Goal: Task Accomplishment & Management: Complete application form

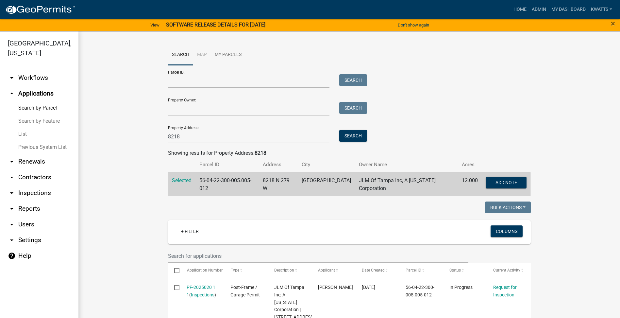
scroll to position [109, 0]
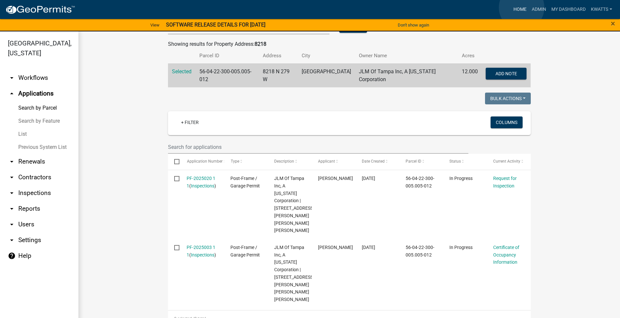
click at [522, 8] on link "Home" at bounding box center [520, 9] width 18 height 12
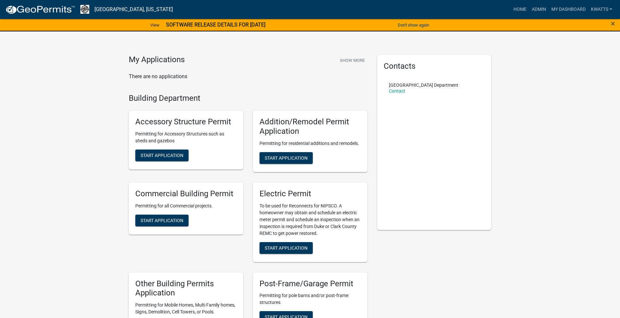
scroll to position [218, 0]
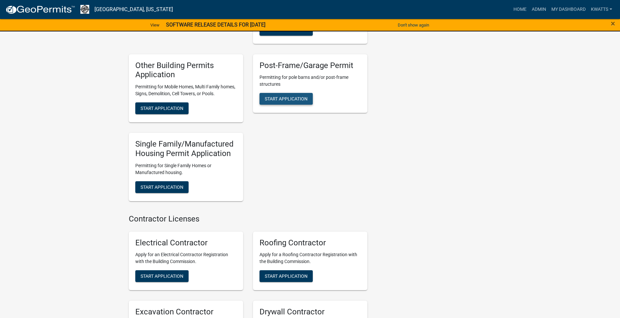
click at [279, 100] on span "Start Application" at bounding box center [286, 98] width 43 height 5
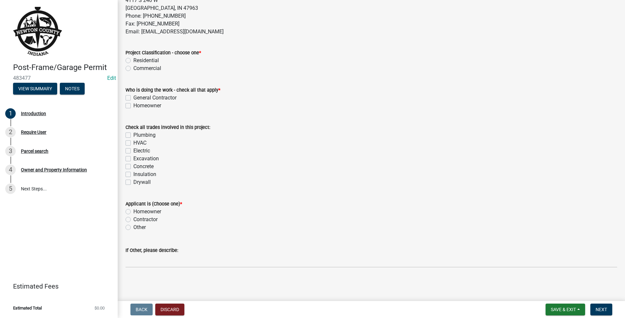
scroll to position [100, 0]
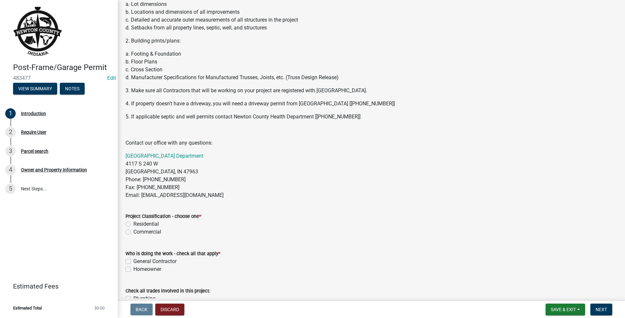
click at [133, 223] on label "Residential" at bounding box center [146, 224] width 26 height 8
click at [133, 223] on input "Residential" at bounding box center [135, 222] width 4 height 4
radio input "true"
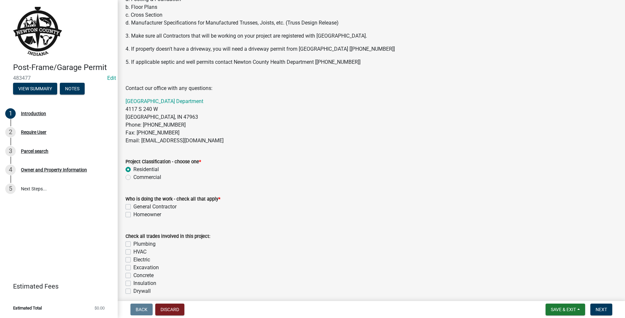
click at [133, 212] on label "Homeowner" at bounding box center [147, 215] width 28 height 8
click at [133, 212] on input "Homeowner" at bounding box center [135, 213] width 4 height 4
checkbox input "true"
checkbox input "false"
checkbox input "true"
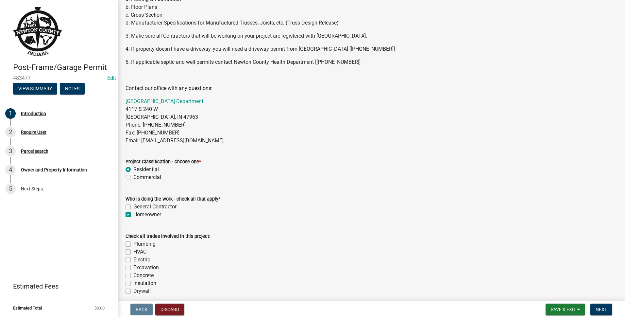
scroll to position [264, 0]
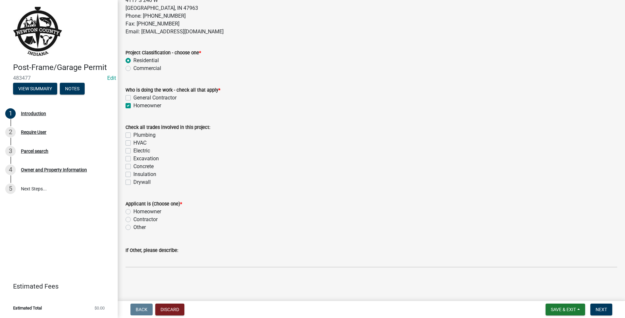
click at [133, 157] on label "Excavation" at bounding box center [146, 159] width 26 height 8
click at [133, 157] on input "Excavation" at bounding box center [135, 157] width 4 height 4
checkbox input "true"
checkbox input "false"
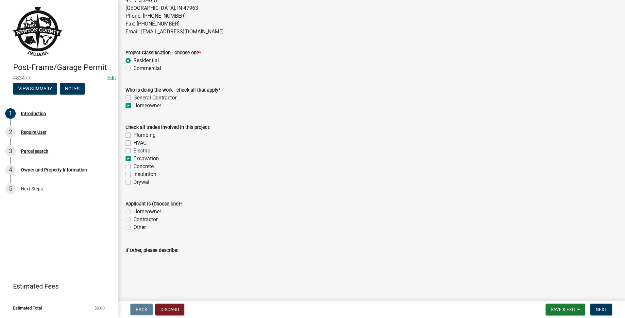
checkbox input "false"
checkbox input "true"
checkbox input "false"
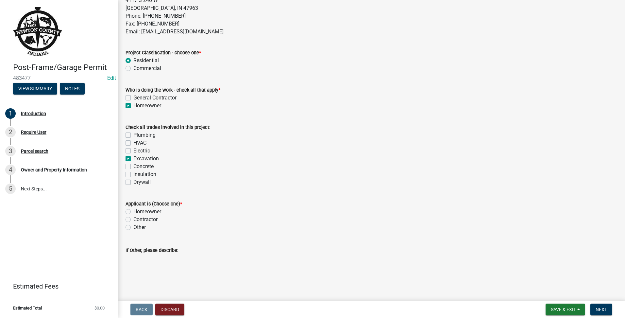
drag, startPoint x: 131, startPoint y: 207, endPoint x: 130, endPoint y: 214, distance: 7.8
click at [130, 214] on div "Applicant is (Choose one) * Homeowner Contractor Other" at bounding box center [372, 215] width 492 height 31
drag, startPoint x: 130, startPoint y: 214, endPoint x: 132, endPoint y: 208, distance: 6.3
click at [131, 209] on div "Homeowner" at bounding box center [372, 212] width 492 height 8
click at [130, 209] on div "Homeowner" at bounding box center [372, 212] width 492 height 8
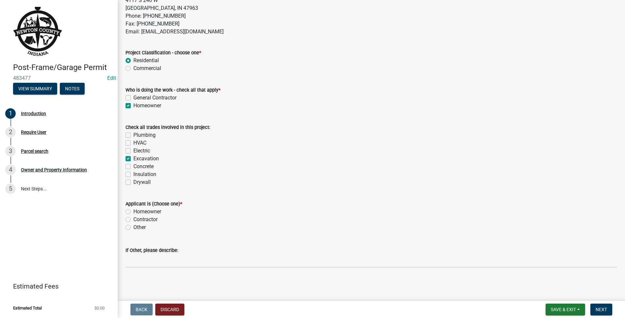
click at [130, 209] on div "Homeowner" at bounding box center [372, 212] width 492 height 8
click at [133, 210] on label "Homeowner" at bounding box center [147, 212] width 28 height 8
click at [133, 210] on input "Homeowner" at bounding box center [135, 210] width 4 height 4
radio input "true"
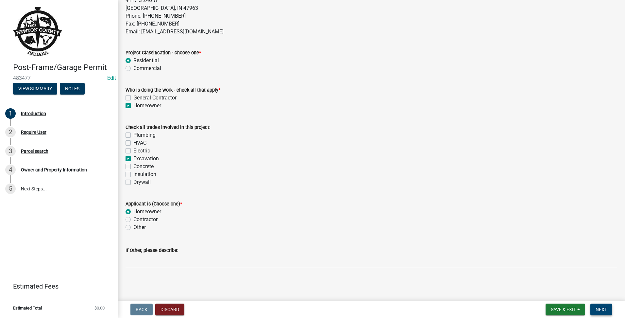
click at [598, 305] on button "Next" at bounding box center [602, 310] width 22 height 12
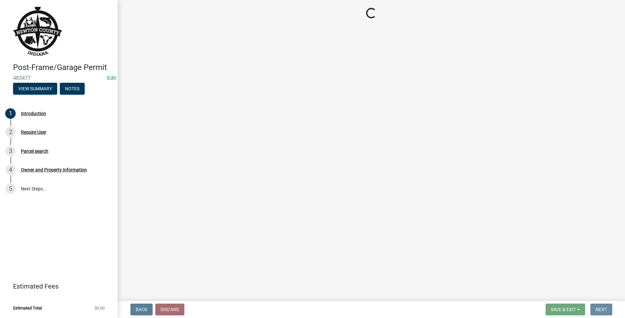
scroll to position [0, 0]
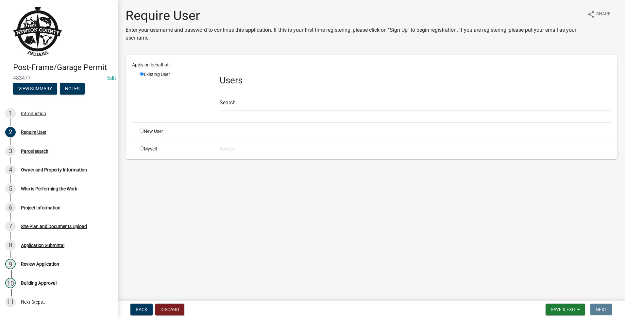
click at [141, 131] on div "New User" at bounding box center [175, 131] width 80 height 7
click at [144, 132] on input "radio" at bounding box center [142, 131] width 4 height 4
radio input "true"
radio input "false"
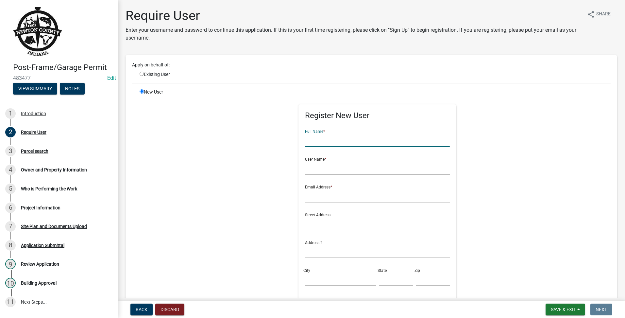
click at [368, 139] on input "text" at bounding box center [377, 139] width 145 height 13
type input "[PERSON_NAME]"
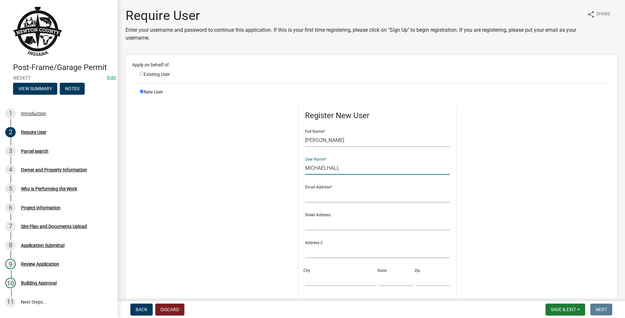
type input "MICHAELHALL"
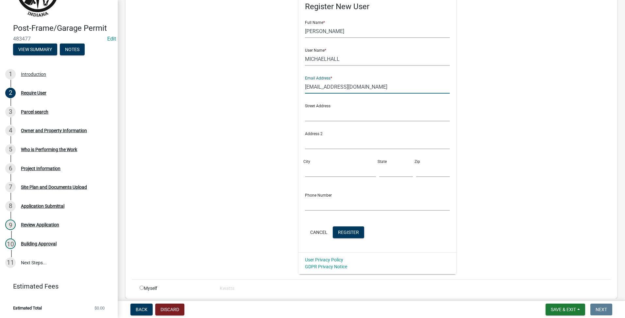
scroll to position [134, 0]
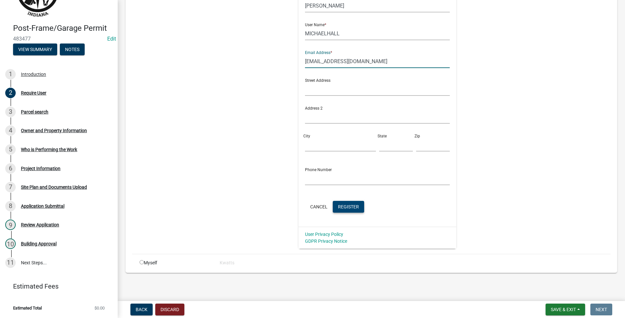
type input "[EMAIL_ADDRESS][DOMAIN_NAME]"
click at [333, 207] on button "Register" at bounding box center [348, 207] width 31 height 12
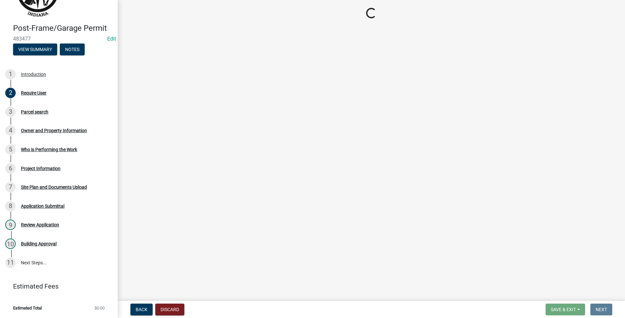
scroll to position [0, 0]
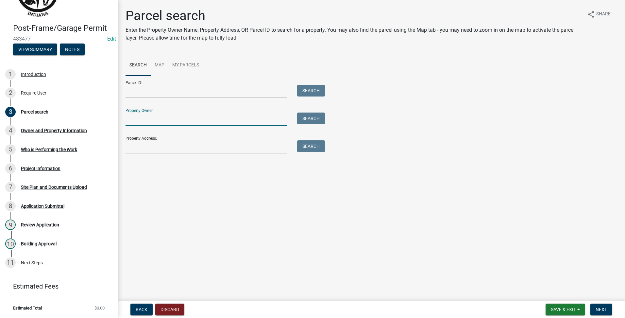
click at [180, 113] on input "Property Owner:" at bounding box center [207, 119] width 162 height 13
click at [125, 149] on div at bounding box center [207, 146] width 172 height 13
click at [129, 147] on input "Property Address:" at bounding box center [207, 146] width 162 height 13
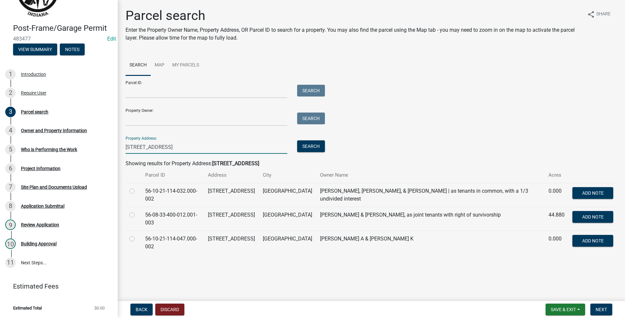
type input "[STREET_ADDRESS]"
click at [137, 211] on label at bounding box center [137, 211] width 0 height 0
click at [137, 213] on input "radio" at bounding box center [139, 213] width 4 height 4
radio input "true"
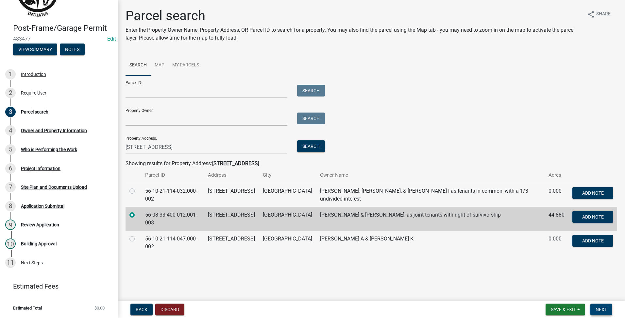
click at [601, 309] on span "Next" at bounding box center [601, 309] width 11 height 5
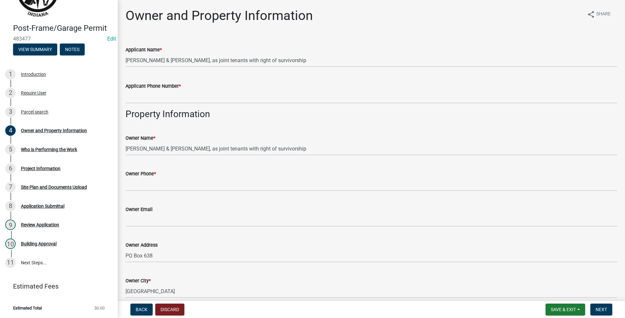
click at [224, 88] on div "Applicant Phone Number *" at bounding box center [372, 86] width 492 height 8
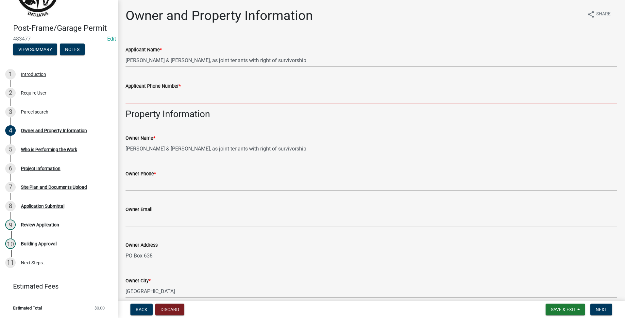
click at [210, 96] on input "Applicant Phone Number *" at bounding box center [372, 96] width 492 height 13
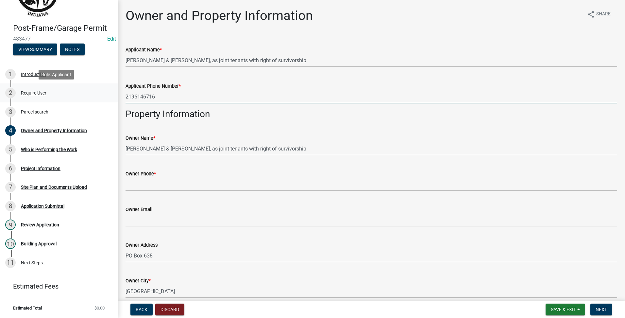
drag, startPoint x: 177, startPoint y: 96, endPoint x: 79, endPoint y: 90, distance: 98.3
click at [79, 90] on div "Post-Frame/Garage Permit 483477 Edit View Summary Notes 1 Introduction 2 Requir…" at bounding box center [312, 159] width 625 height 318
type input "2196146716"
drag, startPoint x: 151, startPoint y: 89, endPoint x: 133, endPoint y: 96, distance: 19.1
click at [133, 96] on input "2196146716" at bounding box center [372, 96] width 492 height 13
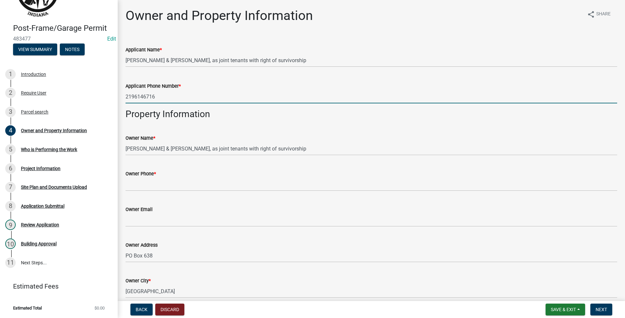
drag, startPoint x: 158, startPoint y: 100, endPoint x: 128, endPoint y: 96, distance: 30.8
click at [103, 86] on div "Post-Frame/Garage Permit 483477 Edit View Summary Notes 1 Introduction 2 Requir…" at bounding box center [312, 159] width 625 height 318
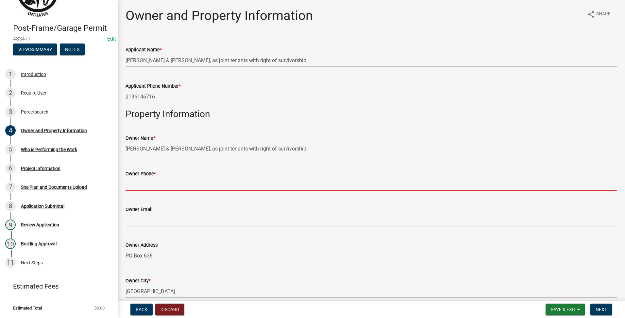
drag, startPoint x: 154, startPoint y: 195, endPoint x: 140, endPoint y: 182, distance: 19.2
paste input "2196146716"
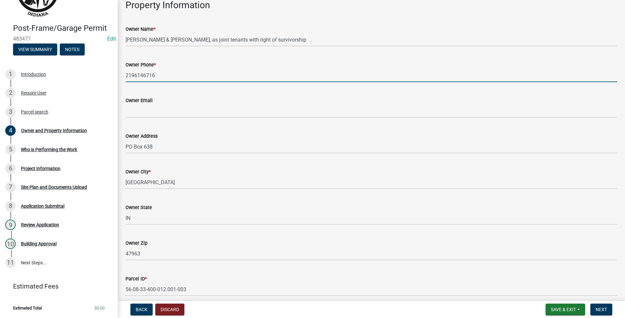
scroll to position [368, 0]
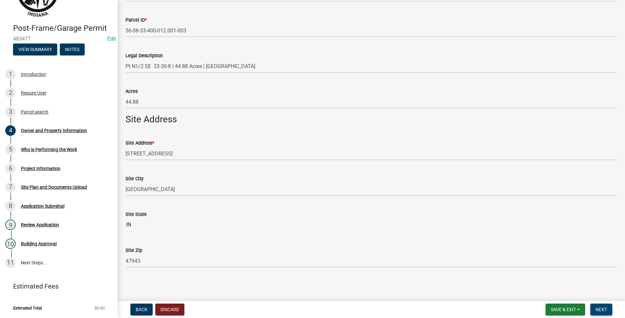
type input "2196146716"
click at [601, 313] on button "Next" at bounding box center [602, 310] width 22 height 12
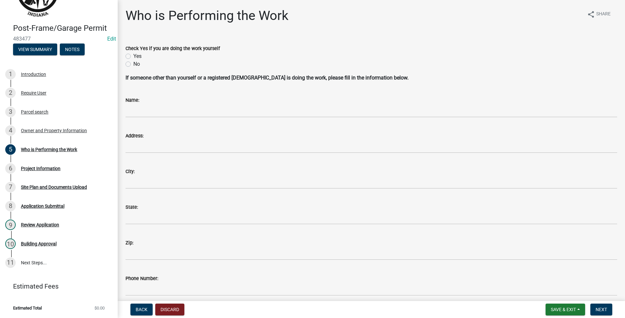
click at [133, 57] on label "Yes" at bounding box center [137, 56] width 8 height 8
click at [133, 57] on input "Yes" at bounding box center [135, 54] width 4 height 4
radio input "true"
click at [607, 310] on span "Next" at bounding box center [601, 309] width 11 height 5
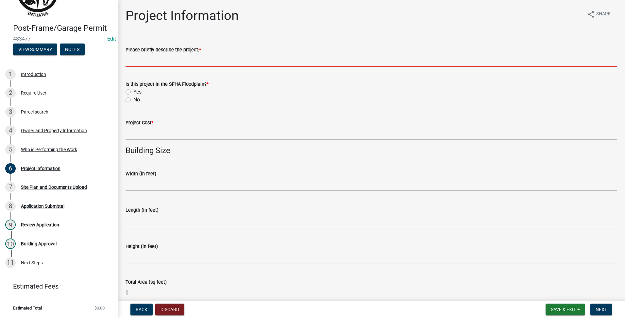
click at [239, 58] on input "Please briefly describe the project: *" at bounding box center [372, 60] width 492 height 13
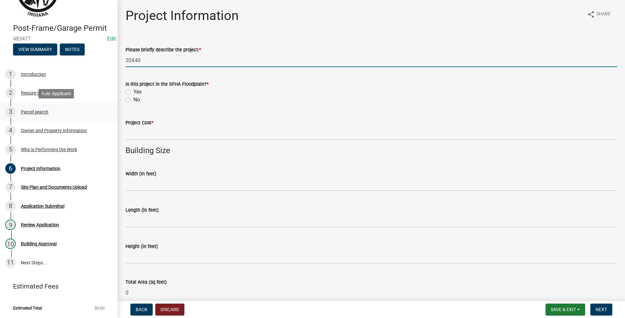
type input "30X40"
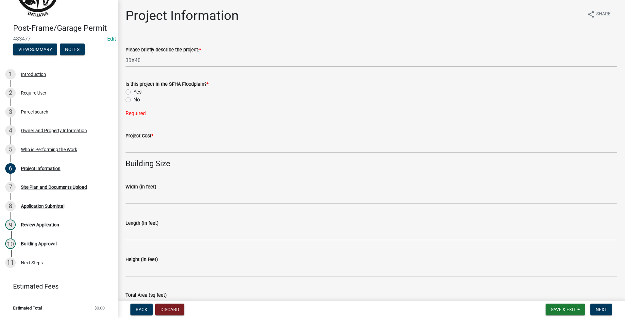
click at [133, 100] on label "No" at bounding box center [136, 100] width 7 height 8
click at [133, 100] on input "No" at bounding box center [135, 98] width 4 height 4
radio input "true"
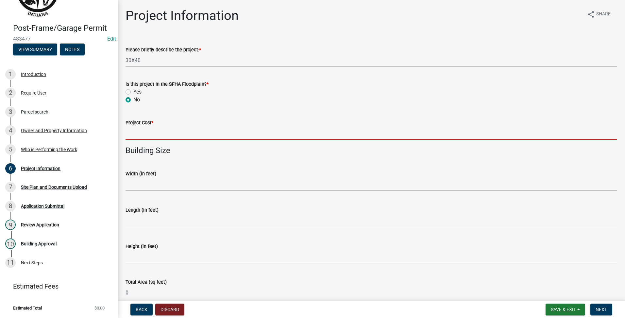
click at [137, 138] on input "text" at bounding box center [372, 133] width 492 height 13
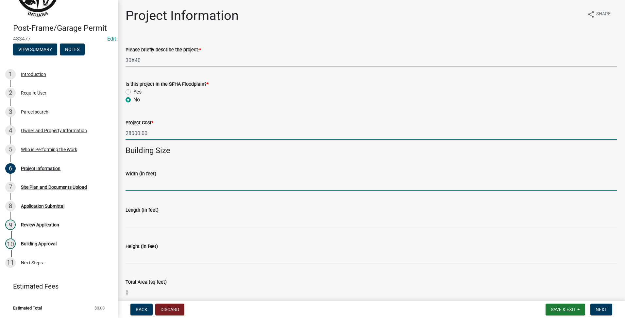
type input "28000"
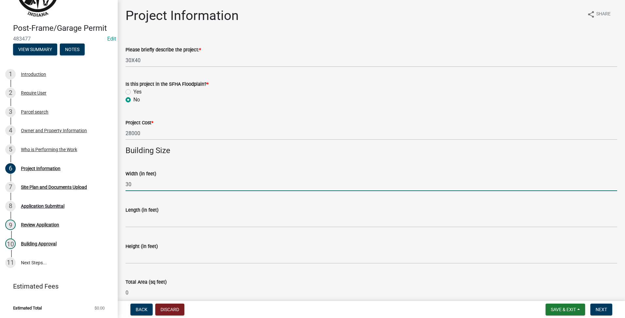
type input "30"
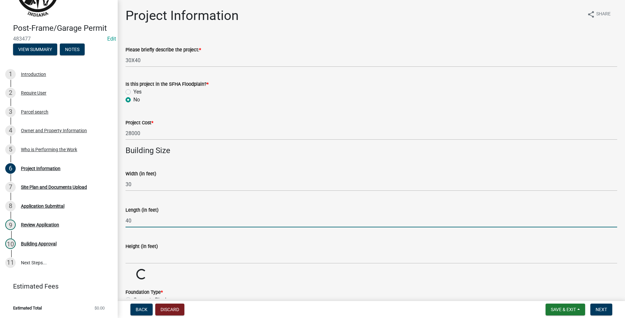
type input "40"
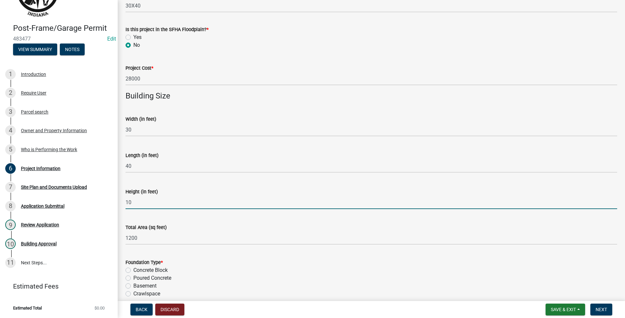
scroll to position [109, 0]
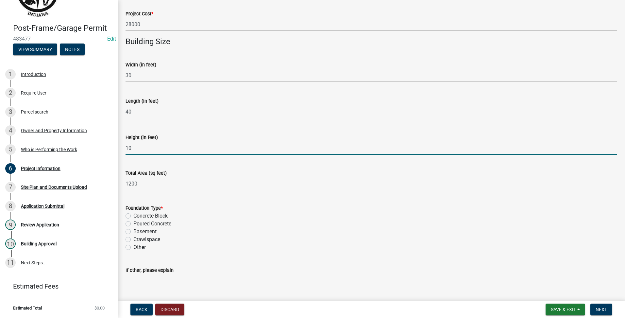
type input "10"
click at [132, 216] on div "Concrete Block" at bounding box center [372, 216] width 492 height 8
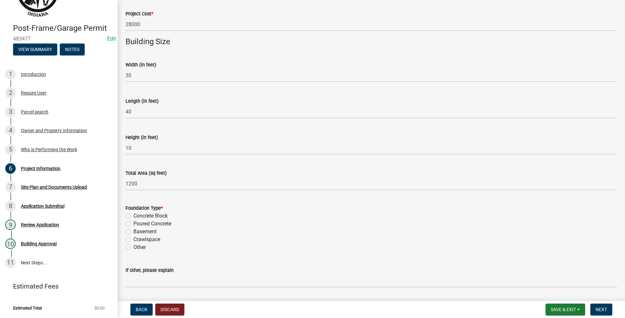
click at [133, 215] on label "Concrete Block" at bounding box center [150, 216] width 34 height 8
click at [133, 215] on input "Concrete Block" at bounding box center [135, 214] width 4 height 4
radio input "true"
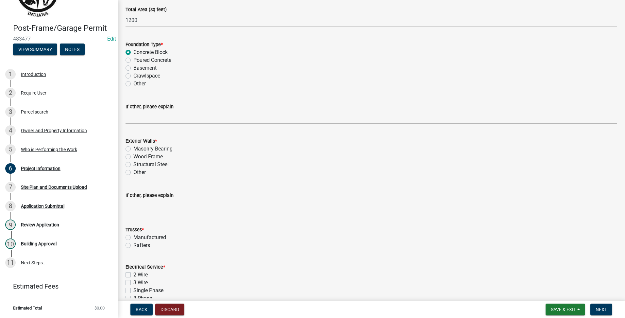
click at [131, 243] on div "Rafters" at bounding box center [372, 245] width 492 height 8
click at [133, 244] on label "Rafters" at bounding box center [141, 245] width 17 height 8
click at [133, 244] on input "Rafters" at bounding box center [135, 243] width 4 height 4
radio input "true"
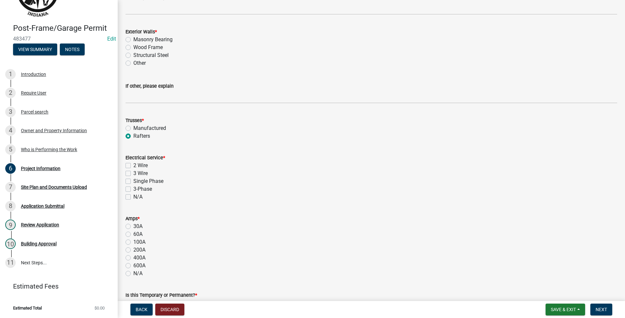
click at [133, 198] on label "N/A" at bounding box center [137, 197] width 9 height 8
click at [133, 197] on input "N/A" at bounding box center [135, 195] width 4 height 4
checkbox input "true"
checkbox input "false"
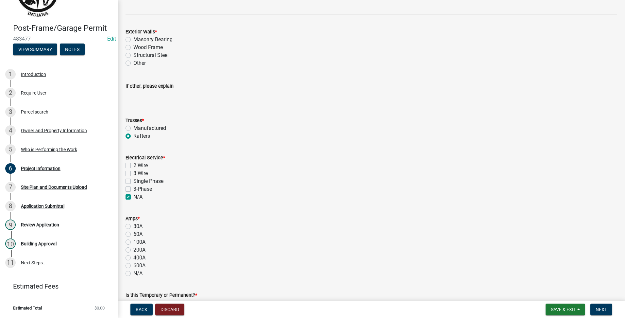
checkbox input "false"
checkbox input "true"
click at [130, 270] on div "N/A" at bounding box center [372, 274] width 492 height 8
click at [133, 274] on label "N/A" at bounding box center [137, 274] width 9 height 8
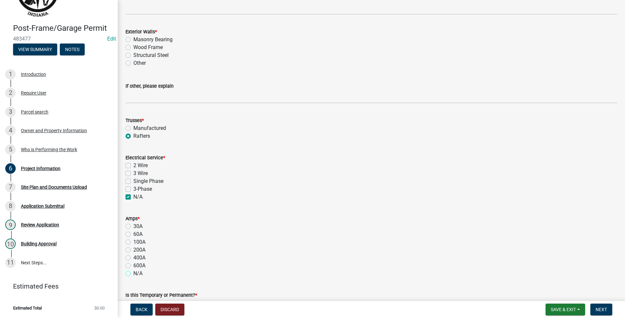
click at [133, 274] on input "N/A" at bounding box center [135, 272] width 4 height 4
radio input "true"
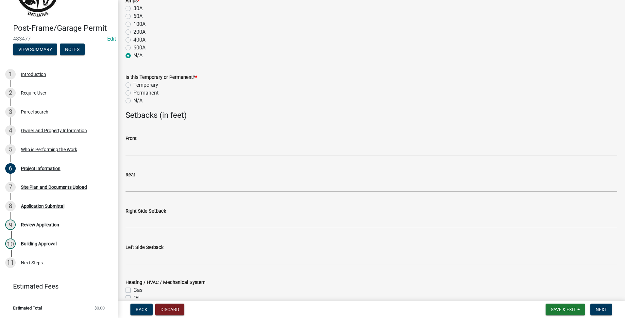
click at [133, 102] on label "N/A" at bounding box center [137, 101] width 9 height 8
click at [133, 101] on input "N/A" at bounding box center [135, 99] width 4 height 4
radio input "true"
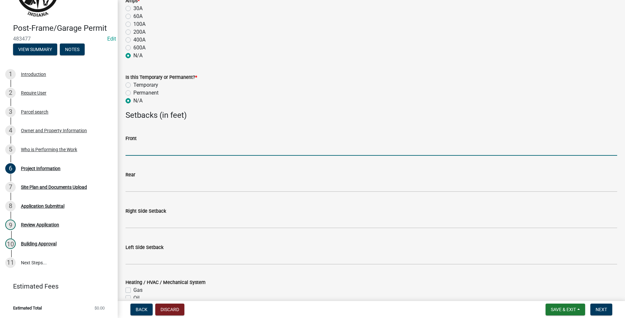
click at [152, 145] on input "text" at bounding box center [372, 148] width 492 height 13
type input "100"
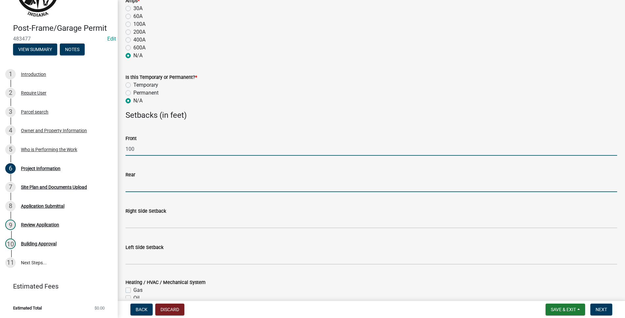
click at [156, 181] on input "text" at bounding box center [372, 185] width 492 height 13
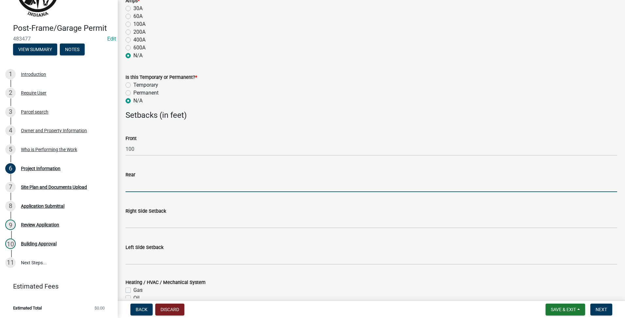
type input "100"
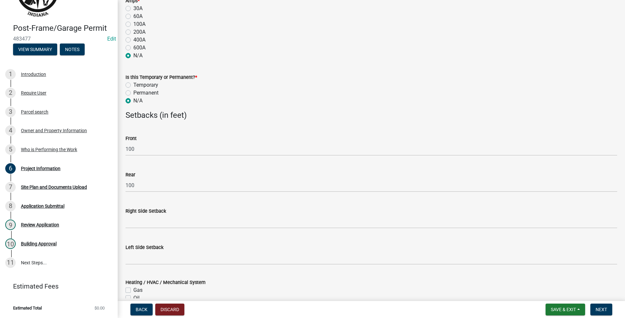
click at [152, 207] on div "Right Side Setback" at bounding box center [372, 211] width 492 height 8
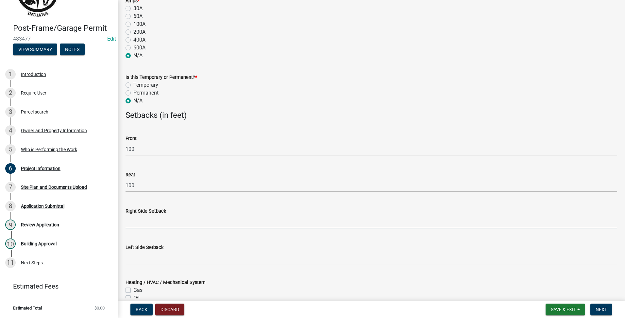
click at [143, 217] on input "text" at bounding box center [372, 221] width 492 height 13
type input "100"
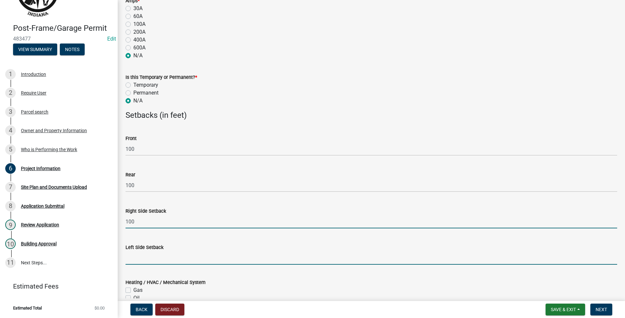
click at [146, 260] on input "text" at bounding box center [372, 257] width 492 height 13
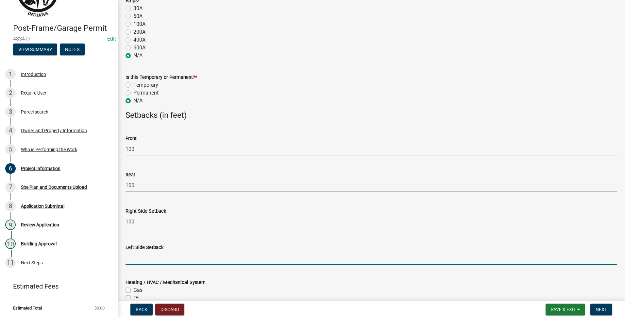
type input "100"
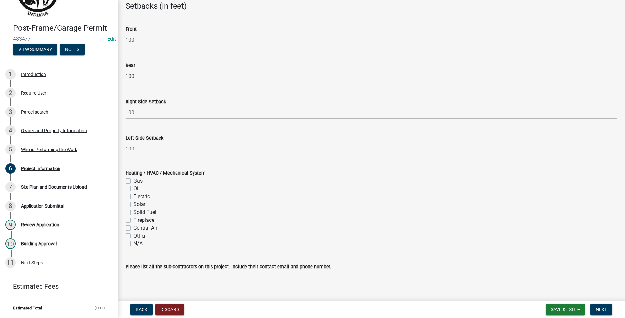
click at [133, 246] on label "N/A" at bounding box center [137, 244] width 9 height 8
click at [133, 244] on input "N/A" at bounding box center [135, 242] width 4 height 4
checkbox input "true"
checkbox input "false"
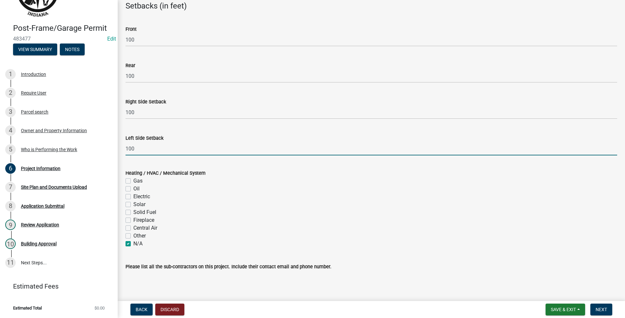
checkbox input "false"
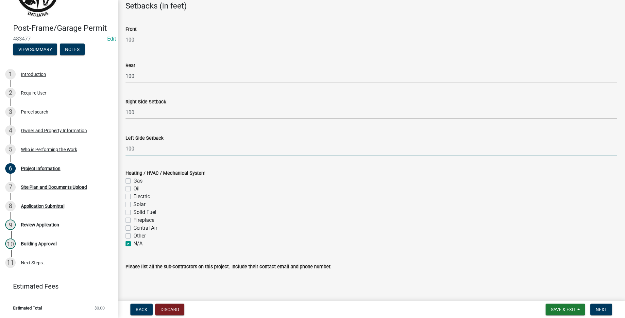
checkbox input "false"
checkbox input "true"
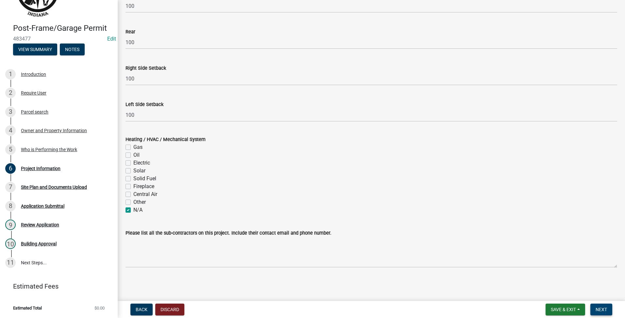
click at [603, 309] on span "Next" at bounding box center [601, 309] width 11 height 5
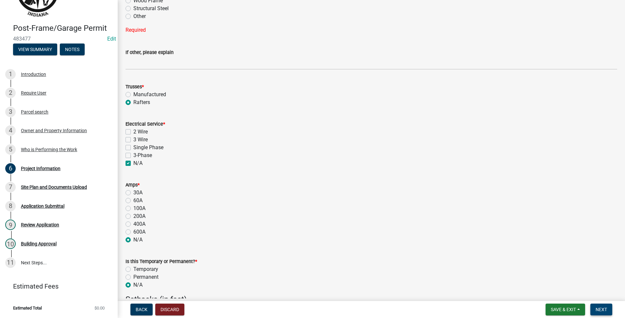
scroll to position [320, 0]
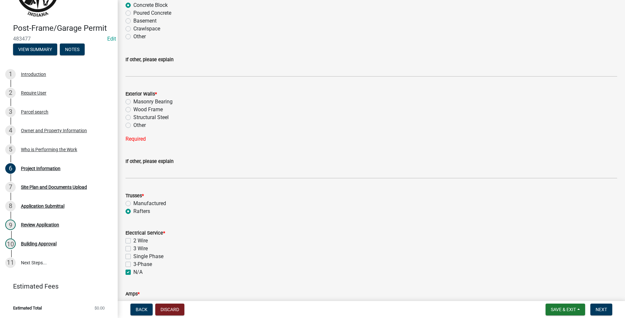
click at [133, 107] on label "Wood Frame" at bounding box center [147, 110] width 29 height 8
click at [133, 107] on input "Wood Frame" at bounding box center [135, 108] width 4 height 4
radio input "true"
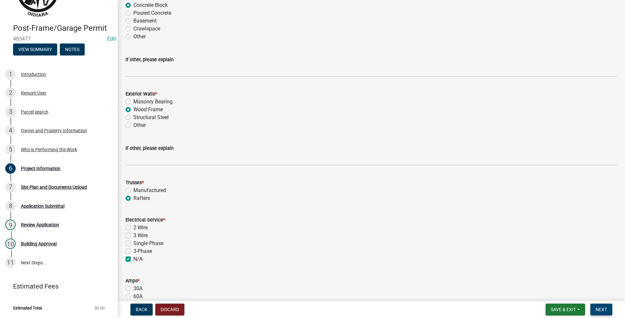
click at [599, 307] on span "Next" at bounding box center [601, 309] width 11 height 5
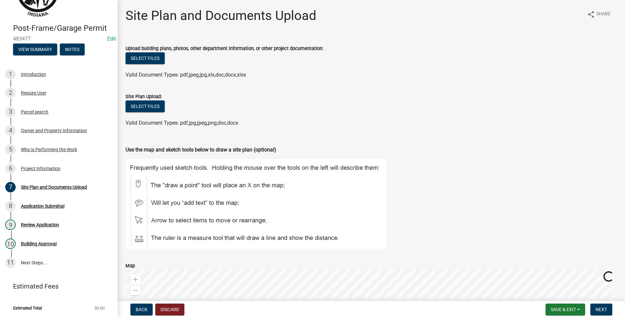
scroll to position [166, 0]
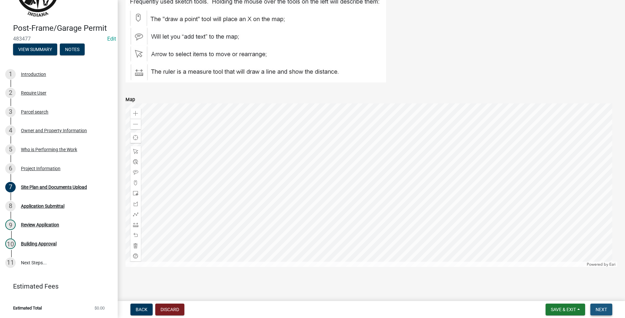
click at [599, 312] on button "Next" at bounding box center [602, 310] width 22 height 12
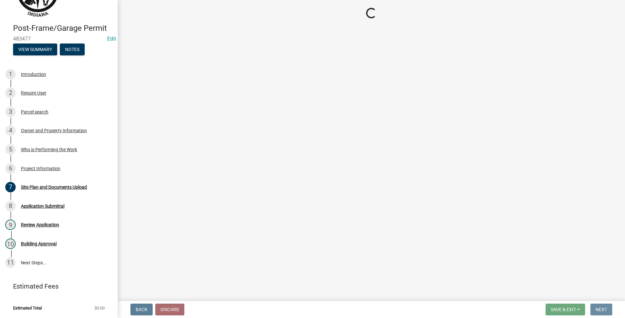
scroll to position [0, 0]
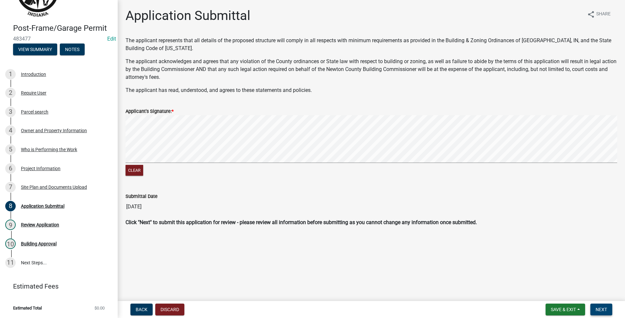
click at [602, 308] on span "Next" at bounding box center [601, 309] width 11 height 5
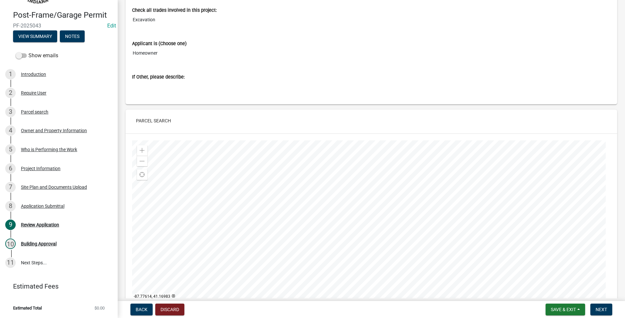
scroll to position [600, 0]
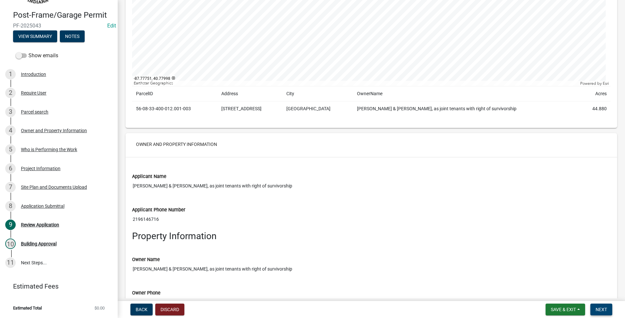
click at [608, 308] on button "Next" at bounding box center [602, 310] width 22 height 12
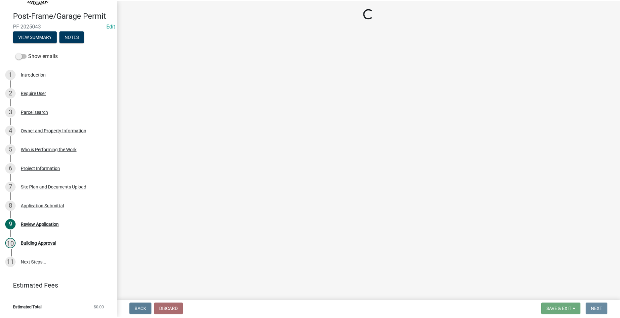
scroll to position [0, 0]
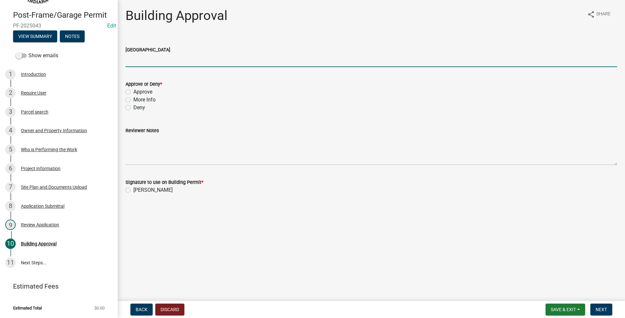
click at [140, 55] on input "[GEOGRAPHIC_DATA]" at bounding box center [372, 60] width 492 height 13
type input "AG"
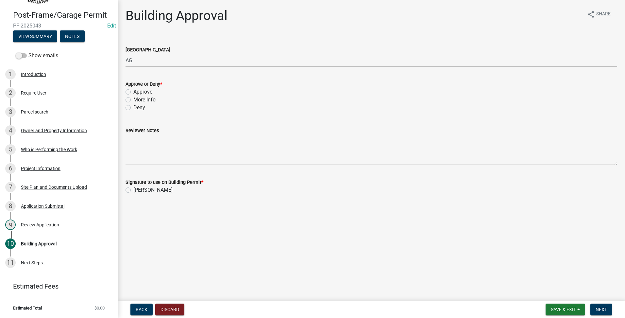
click at [133, 94] on label "Approve" at bounding box center [142, 92] width 19 height 8
click at [133, 92] on input "Approve" at bounding box center [135, 90] width 4 height 4
radio input "true"
click at [131, 193] on div "[PERSON_NAME]" at bounding box center [372, 190] width 492 height 8
click at [125, 190] on div "Signature to use on Building Permit * [PERSON_NAME]" at bounding box center [372, 182] width 502 height 24
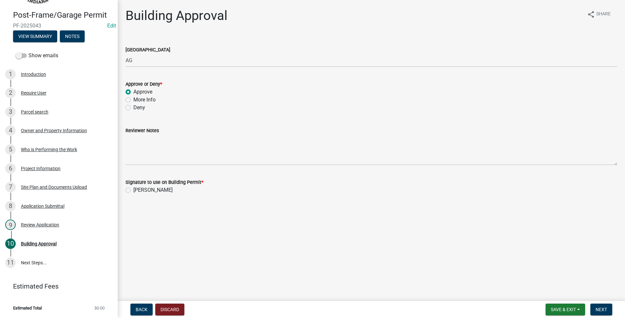
click at [133, 191] on label "[PERSON_NAME]" at bounding box center [152, 190] width 39 height 8
click at [133, 190] on input "[PERSON_NAME]" at bounding box center [135, 188] width 4 height 4
radio input "true"
click at [601, 311] on span "Next" at bounding box center [601, 309] width 11 height 5
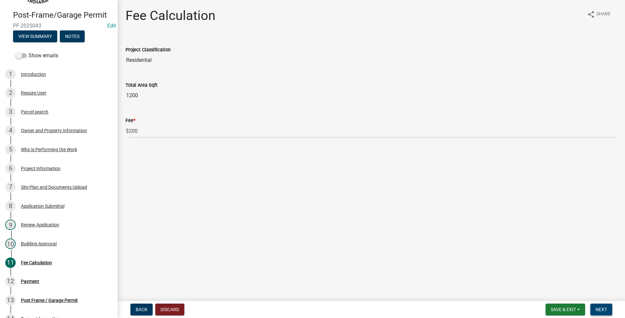
click at [607, 309] on span "Next" at bounding box center [601, 309] width 11 height 5
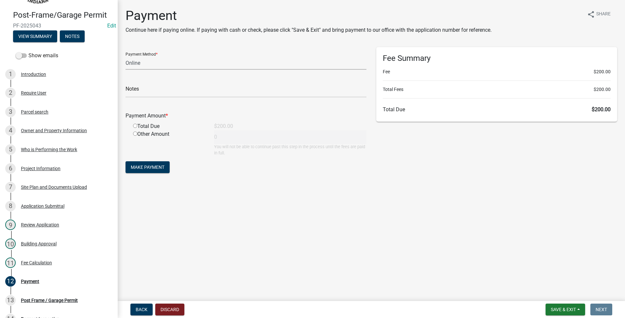
click at [249, 61] on select "Credit Card POS Check Cash Online" at bounding box center [246, 62] width 241 height 13
select select "1: 0"
click at [126, 56] on select "Credit Card POS Check Cash Online" at bounding box center [246, 62] width 241 height 13
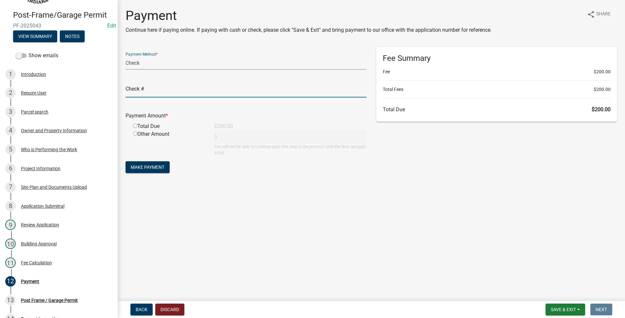
click at [231, 88] on input "text" at bounding box center [246, 90] width 241 height 13
type input "2541"
click at [130, 126] on div "Total Due" at bounding box center [168, 126] width 81 height 8
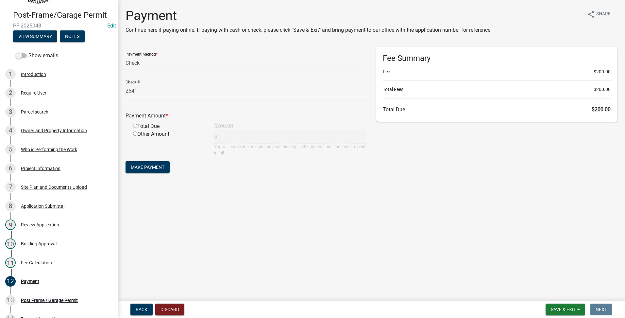
click at [135, 126] on input "radio" at bounding box center [135, 126] width 4 height 4
radio input "true"
type input "200"
click at [129, 168] on button "Make Payment" at bounding box center [148, 167] width 44 height 12
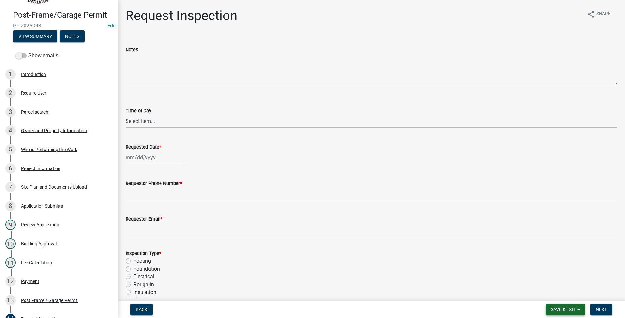
click at [561, 307] on span "Save & Exit" at bounding box center [563, 309] width 25 height 5
click at [563, 299] on button "Save & Exit" at bounding box center [559, 293] width 52 height 16
